Goal: Task Accomplishment & Management: Manage account settings

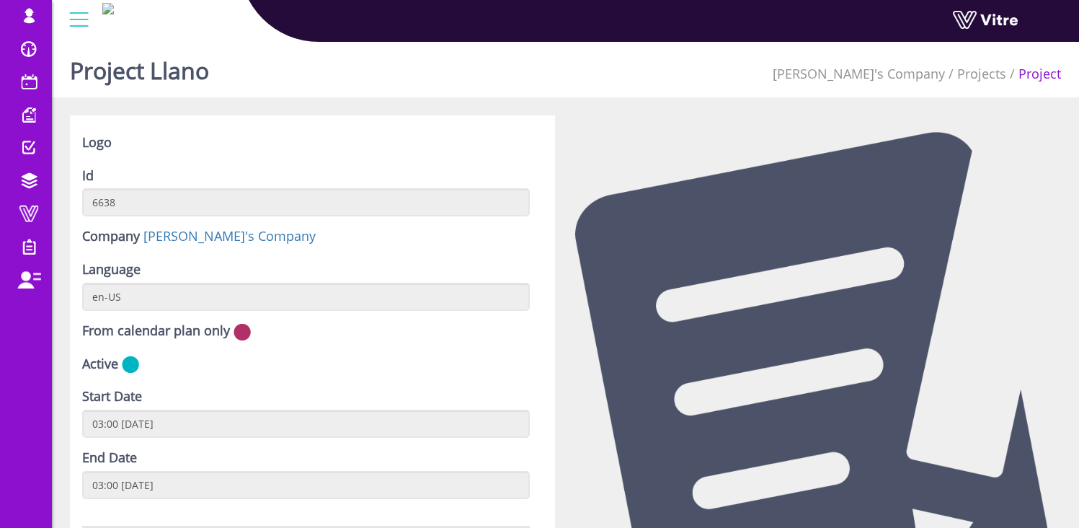
scroll to position [616, 0]
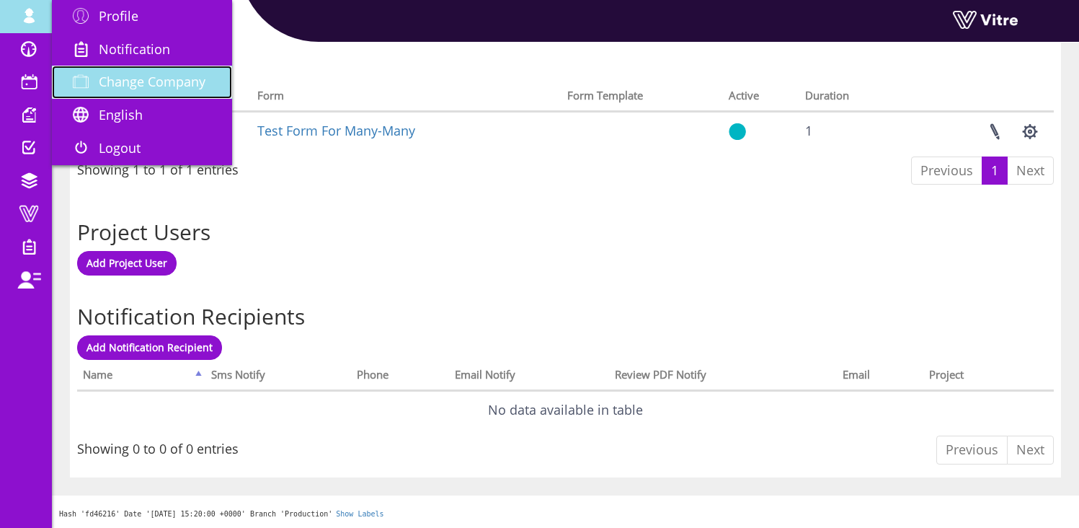
click at [170, 82] on span "Change Company" at bounding box center [152, 81] width 107 height 17
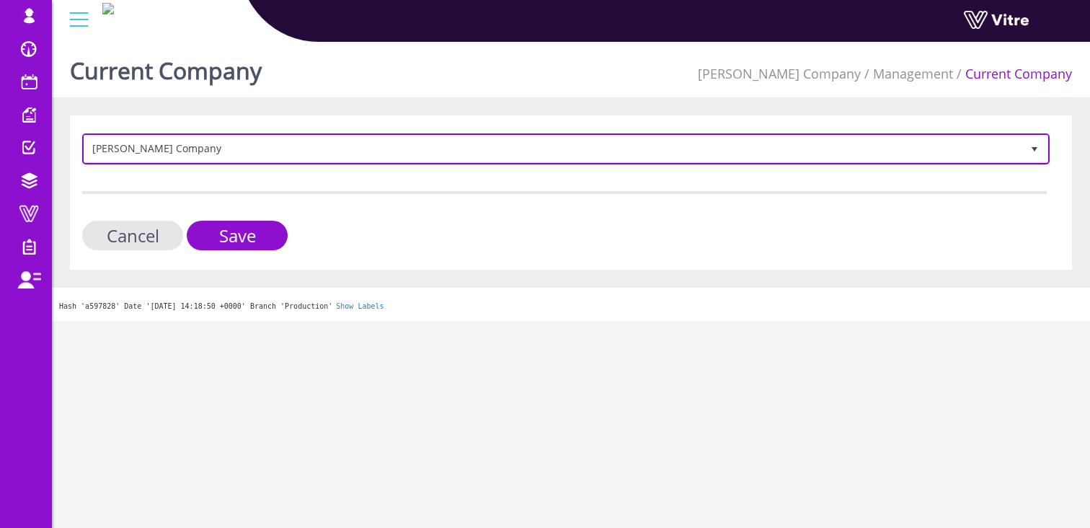
click at [187, 149] on span "[PERSON_NAME] Company" at bounding box center [552, 148] width 937 height 26
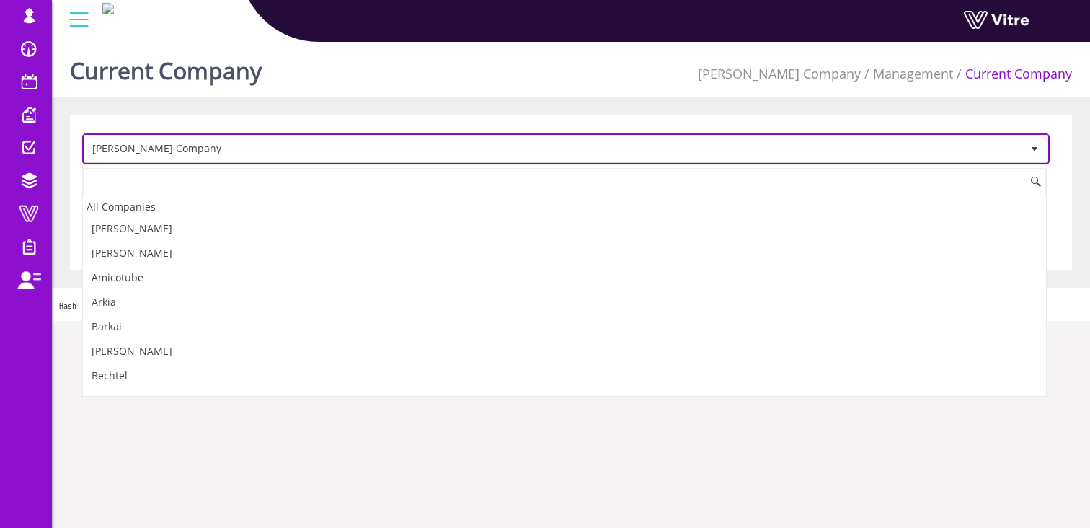
scroll to position [1588, 0]
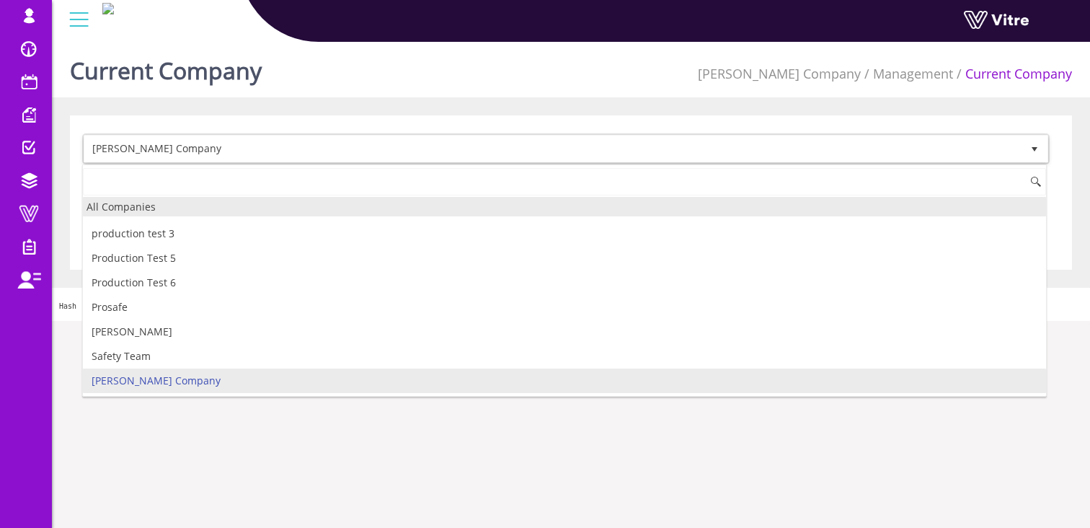
click at [152, 213] on div "All Companies" at bounding box center [564, 206] width 963 height 19
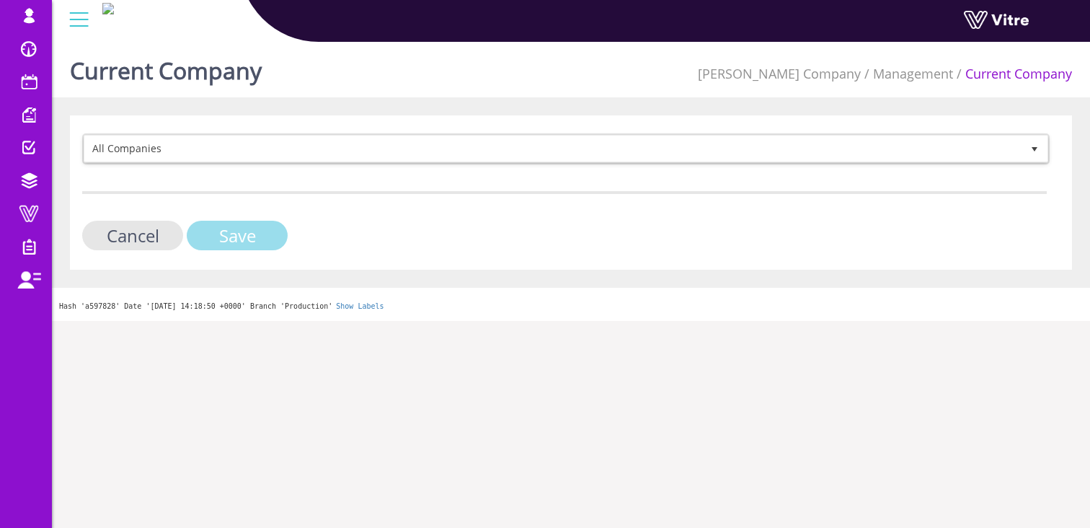
click at [252, 234] on input "Save" at bounding box center [237, 236] width 101 height 30
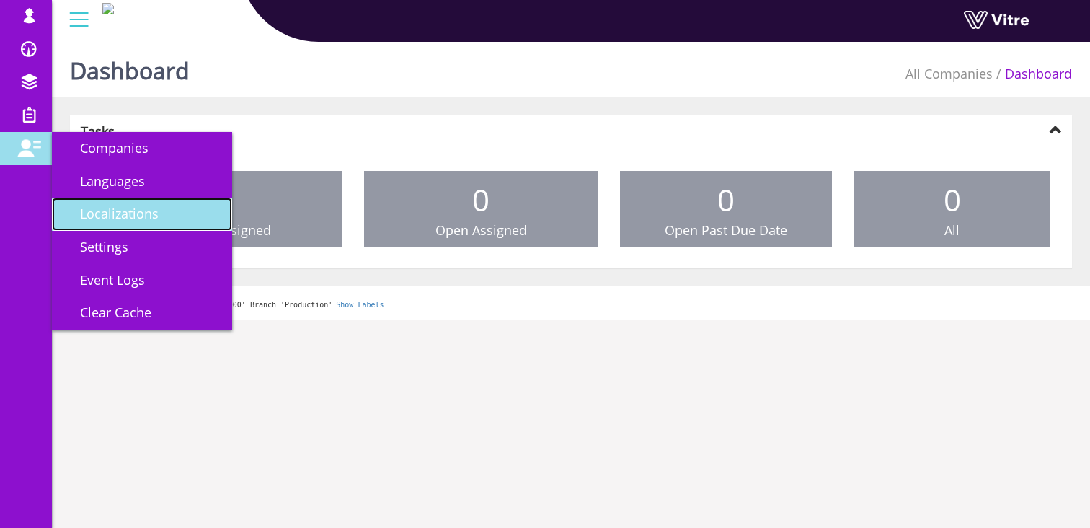
click at [143, 213] on span "Localizations" at bounding box center [111, 213] width 96 height 17
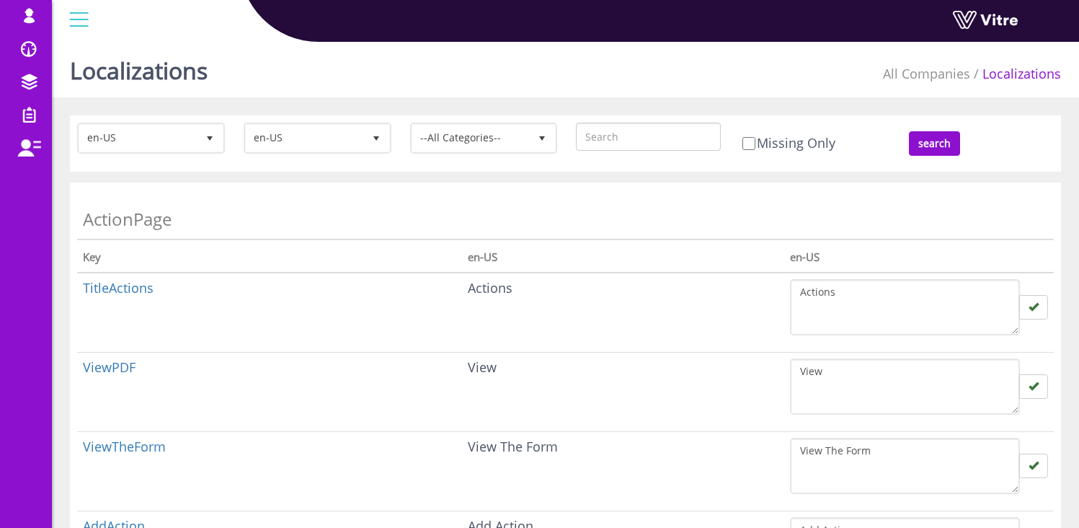
click at [635, 138] on input "text" at bounding box center [648, 137] width 145 height 28
type input "TraineeDisplayName"
click at [946, 143] on input "search" at bounding box center [934, 143] width 51 height 25
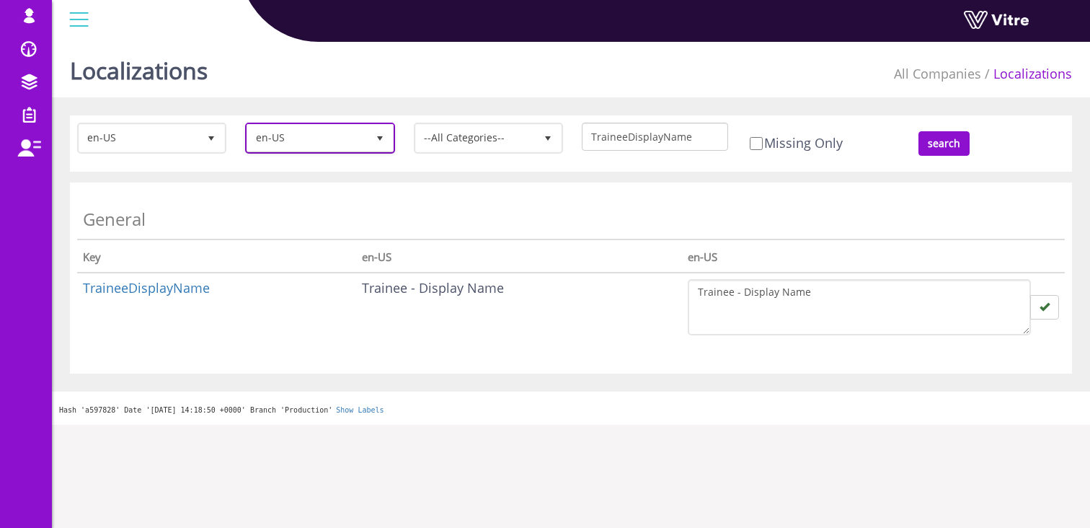
click at [308, 132] on span "en-US" at bounding box center [306, 138] width 119 height 26
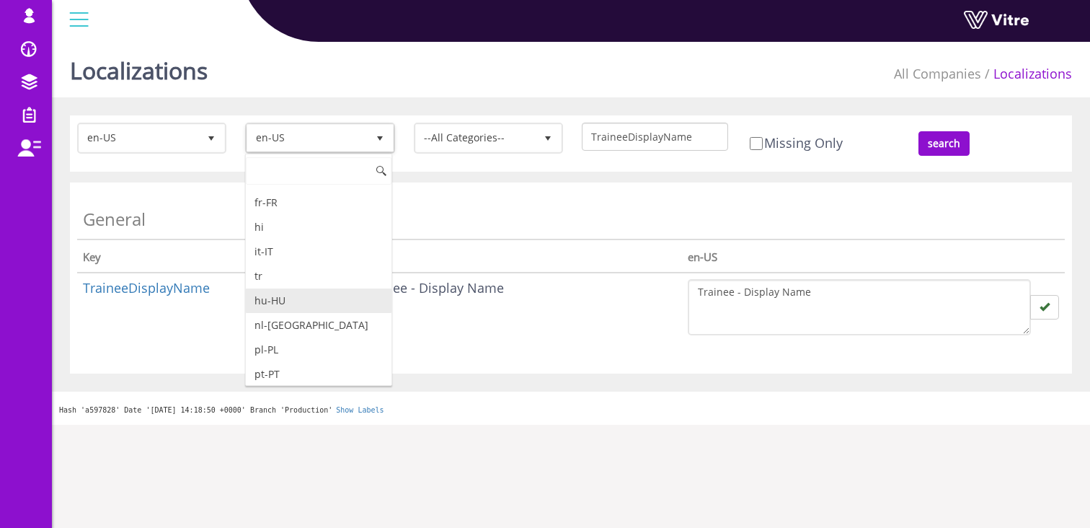
scroll to position [76, 0]
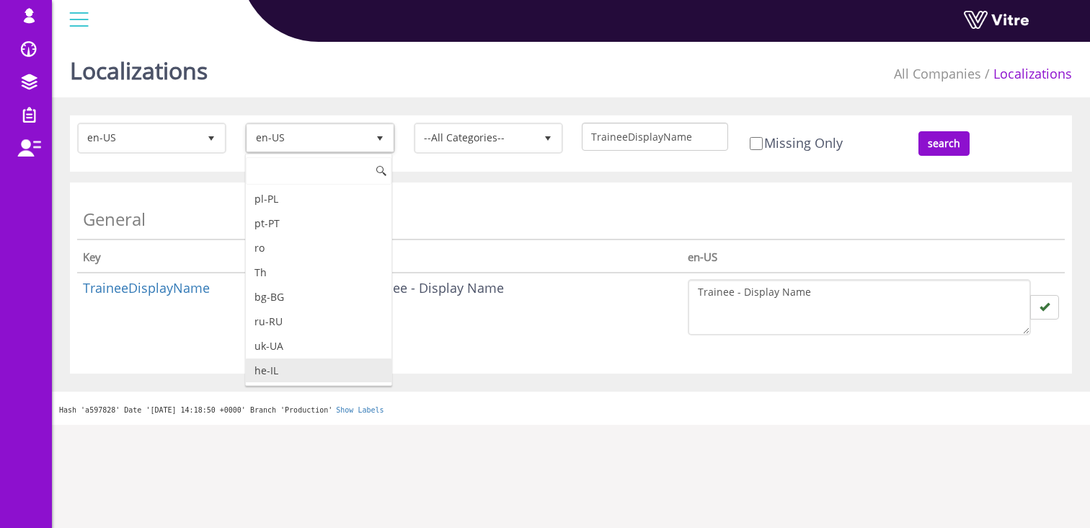
click at [294, 371] on li "he-IL" at bounding box center [318, 370] width 145 height 25
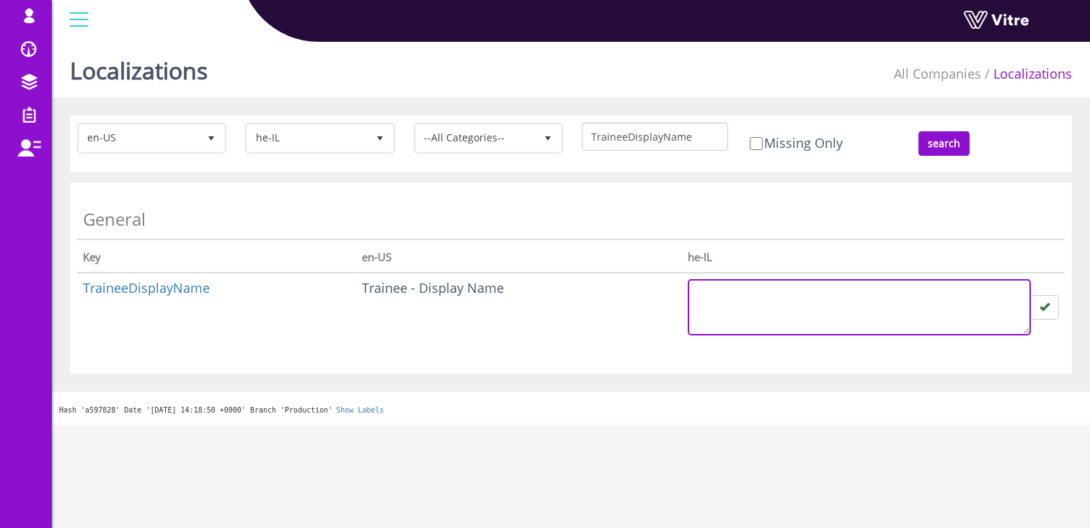
click at [808, 308] on textarea at bounding box center [859, 307] width 343 height 56
type textarea "מוזמן - שם מלא"
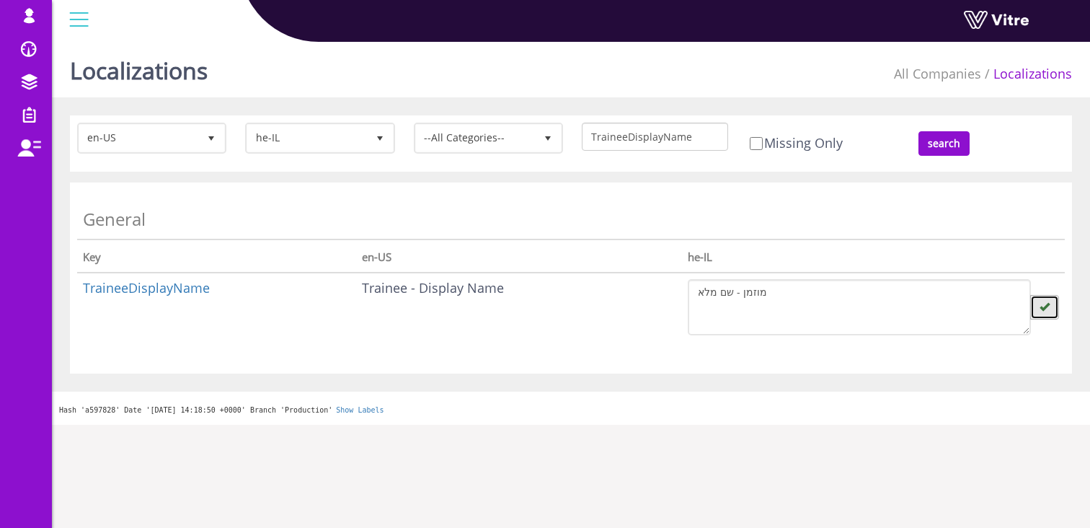
click at [1044, 309] on icon "button" at bounding box center [1044, 306] width 10 height 10
click at [672, 129] on input "TraineeDisplayName" at bounding box center [655, 137] width 146 height 28
paste input "Attend"
type input "AttendeeDisplayName"
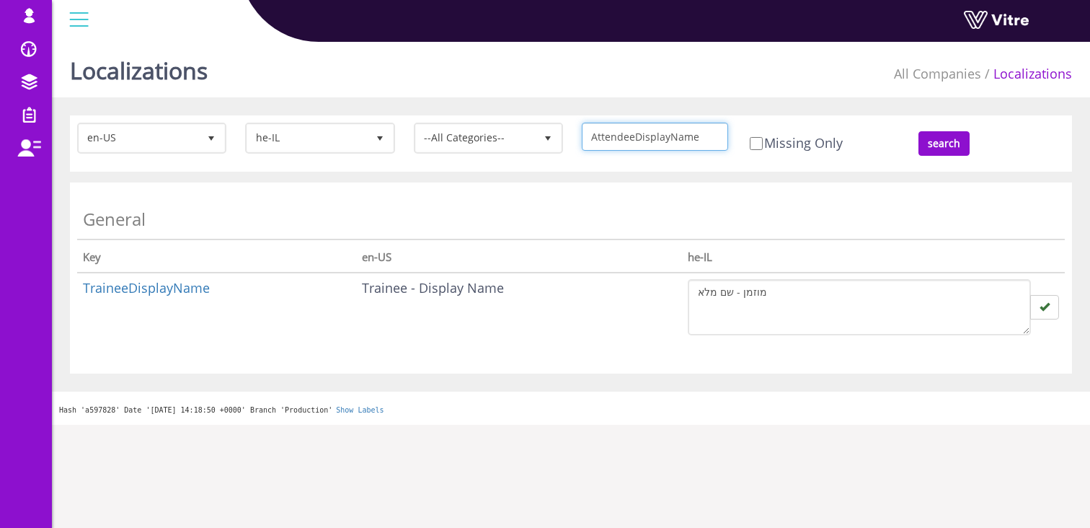
click at [918, 131] on input "search" at bounding box center [943, 143] width 51 height 25
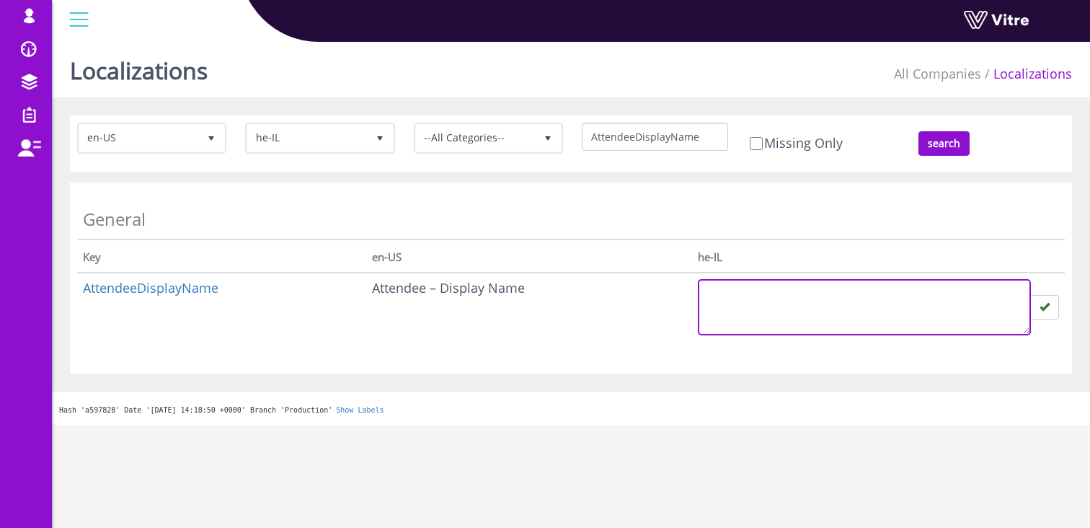
click at [828, 295] on textarea at bounding box center [864, 307] width 333 height 56
type textarea "n"
type textarea "משתתף - שם מלא"
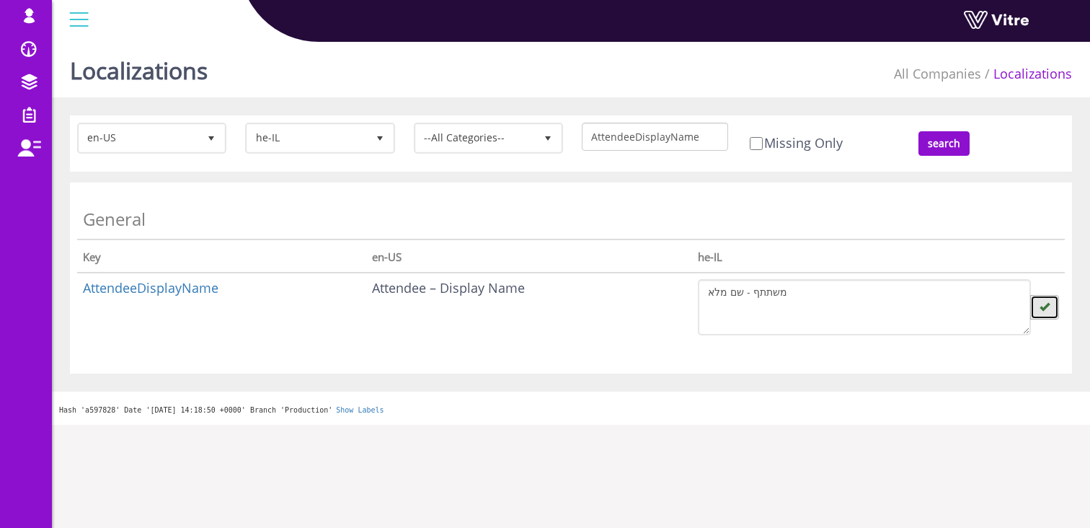
click at [1044, 304] on icon "button" at bounding box center [1044, 306] width 10 height 10
click at [1049, 310] on button "button" at bounding box center [1044, 307] width 29 height 25
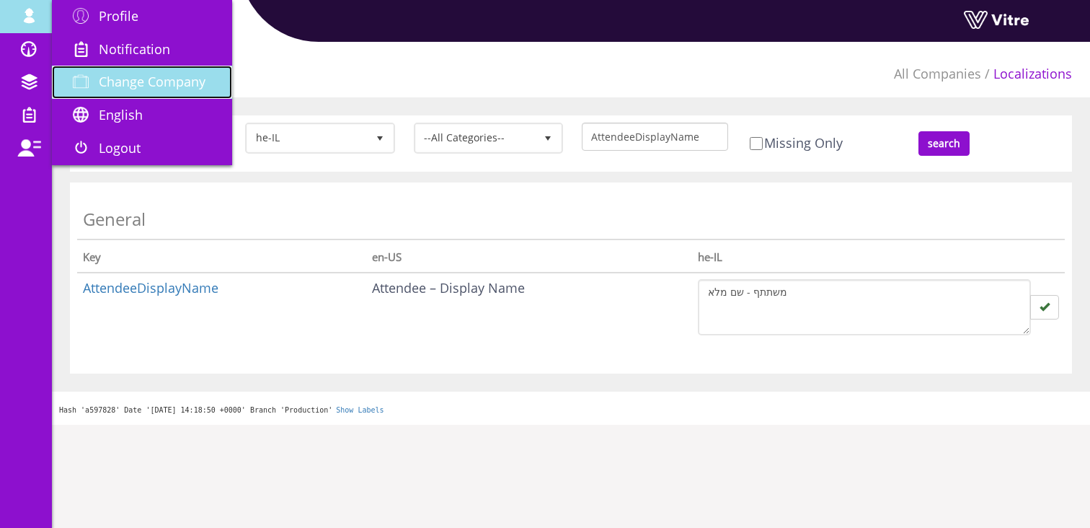
click at [138, 79] on span "Change Company" at bounding box center [152, 81] width 107 height 17
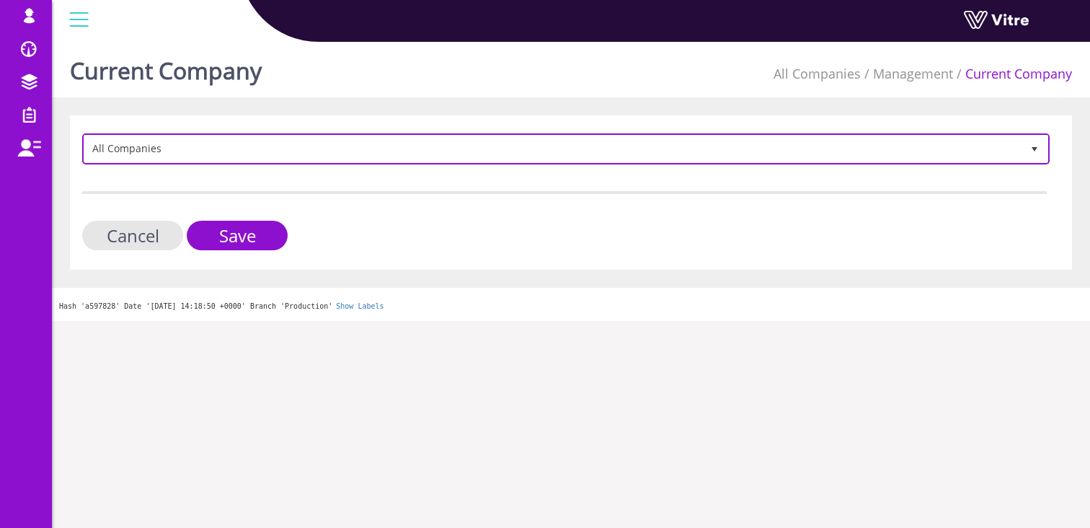
click at [135, 141] on span "All Companies" at bounding box center [552, 148] width 937 height 26
click at [174, 145] on span "All Companies" at bounding box center [552, 148] width 937 height 26
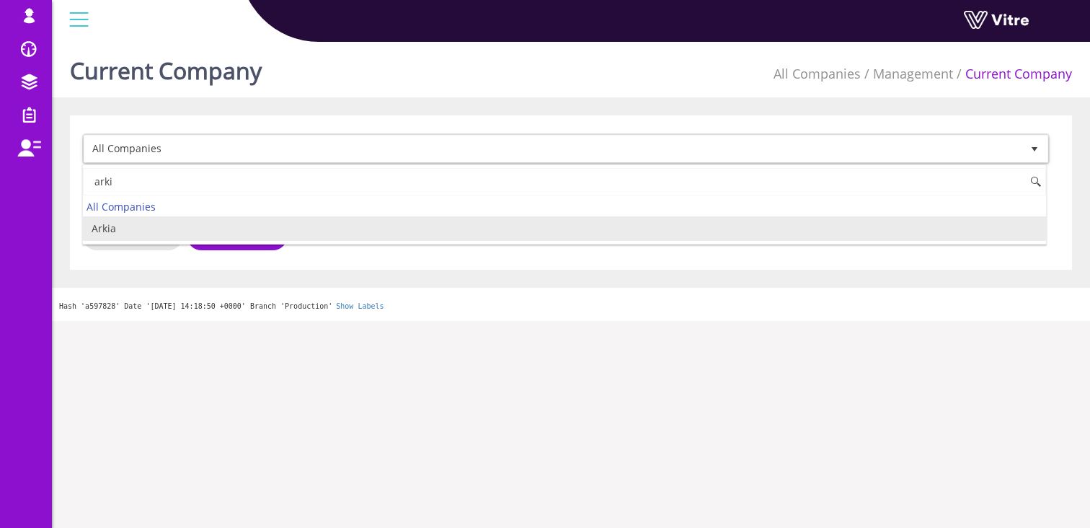
click at [159, 225] on li "Arkia" at bounding box center [564, 228] width 963 height 25
type input "arki"
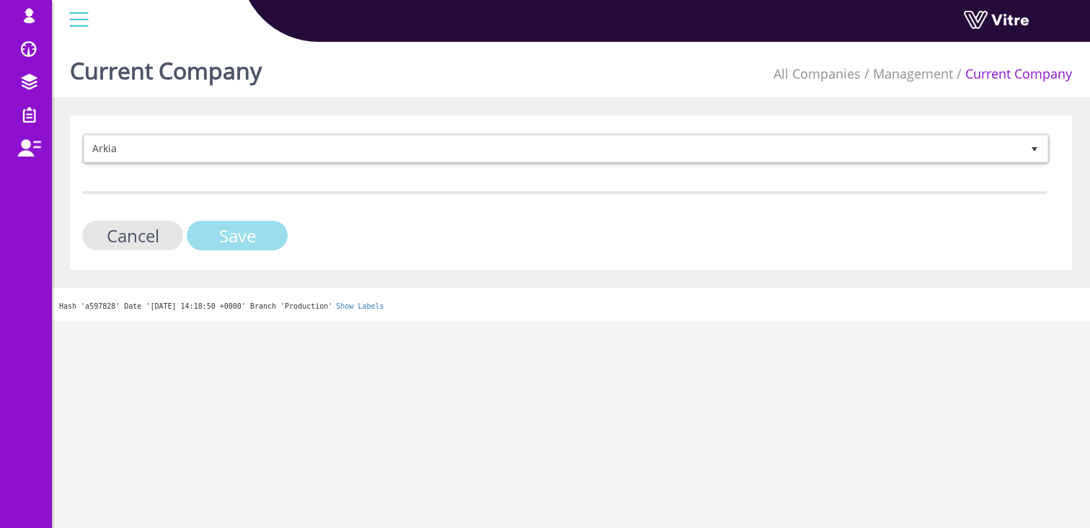
click at [235, 228] on input "Save" at bounding box center [237, 236] width 101 height 30
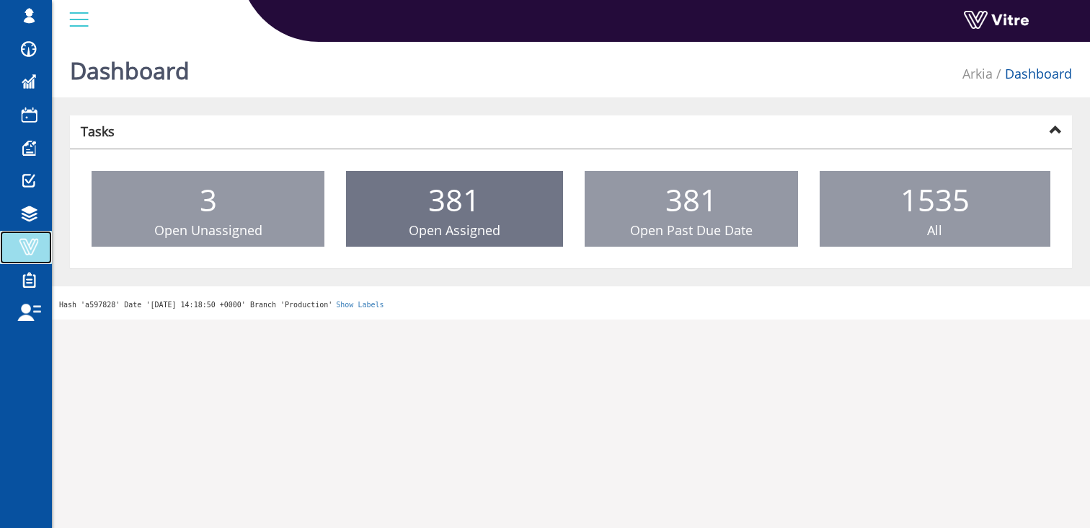
drag, startPoint x: 14, startPoint y: 250, endPoint x: 352, endPoint y: 235, distance: 338.4
click at [14, 250] on span at bounding box center [29, 246] width 36 height 17
